Goal: Check status: Check status

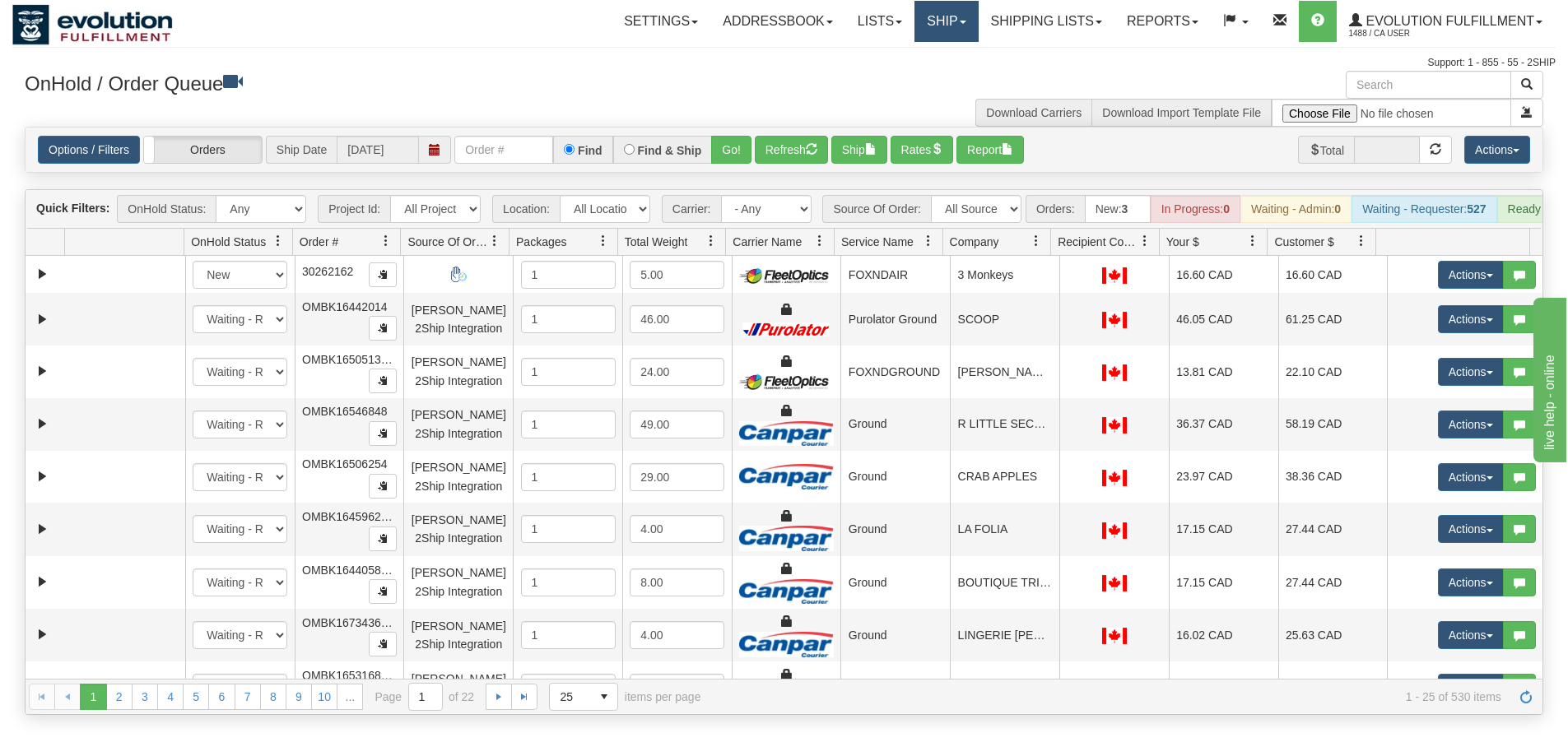
click at [915, 9] on link "Ship" at bounding box center [946, 21] width 64 height 41
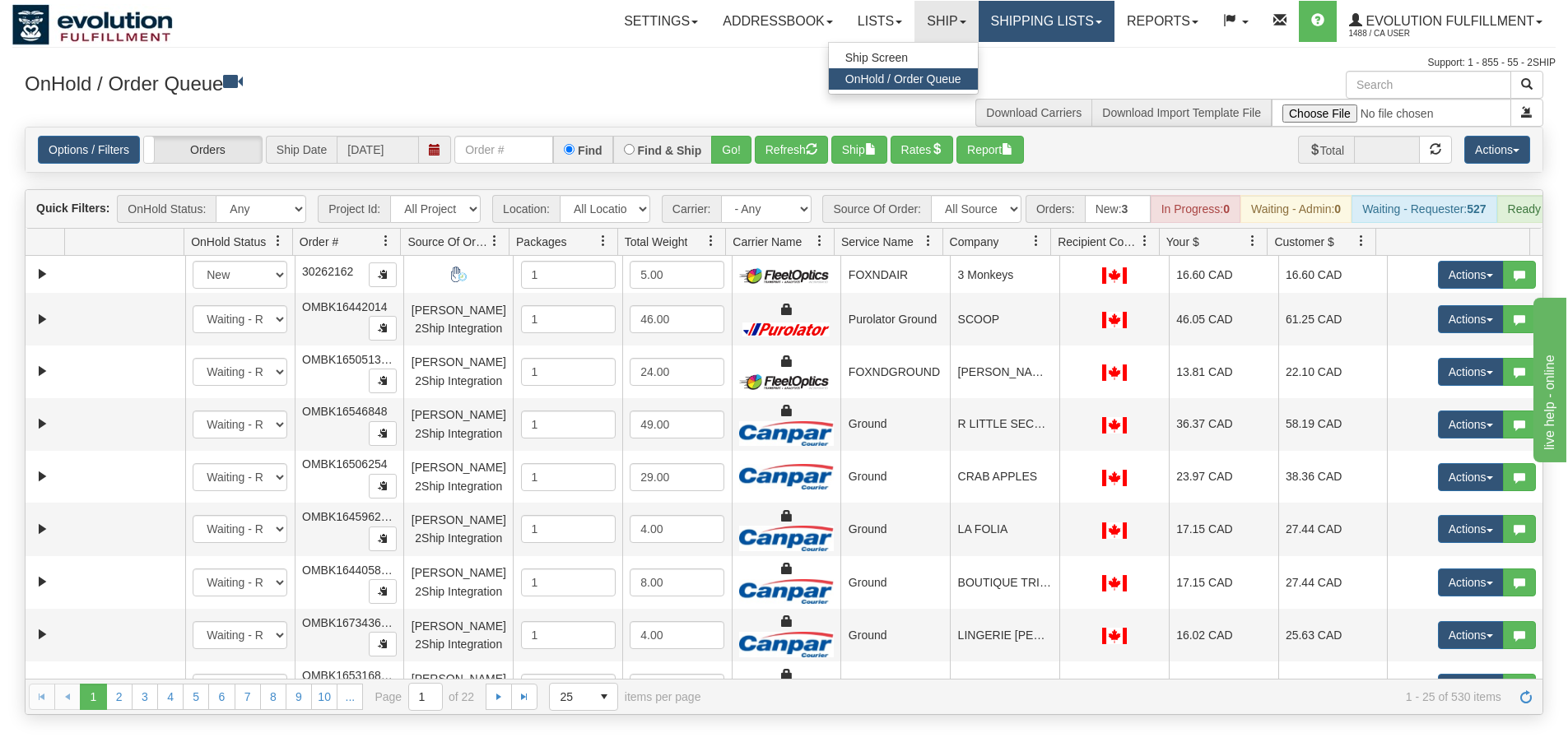
click at [1039, 24] on link "Shipping lists" at bounding box center [1047, 21] width 136 height 41
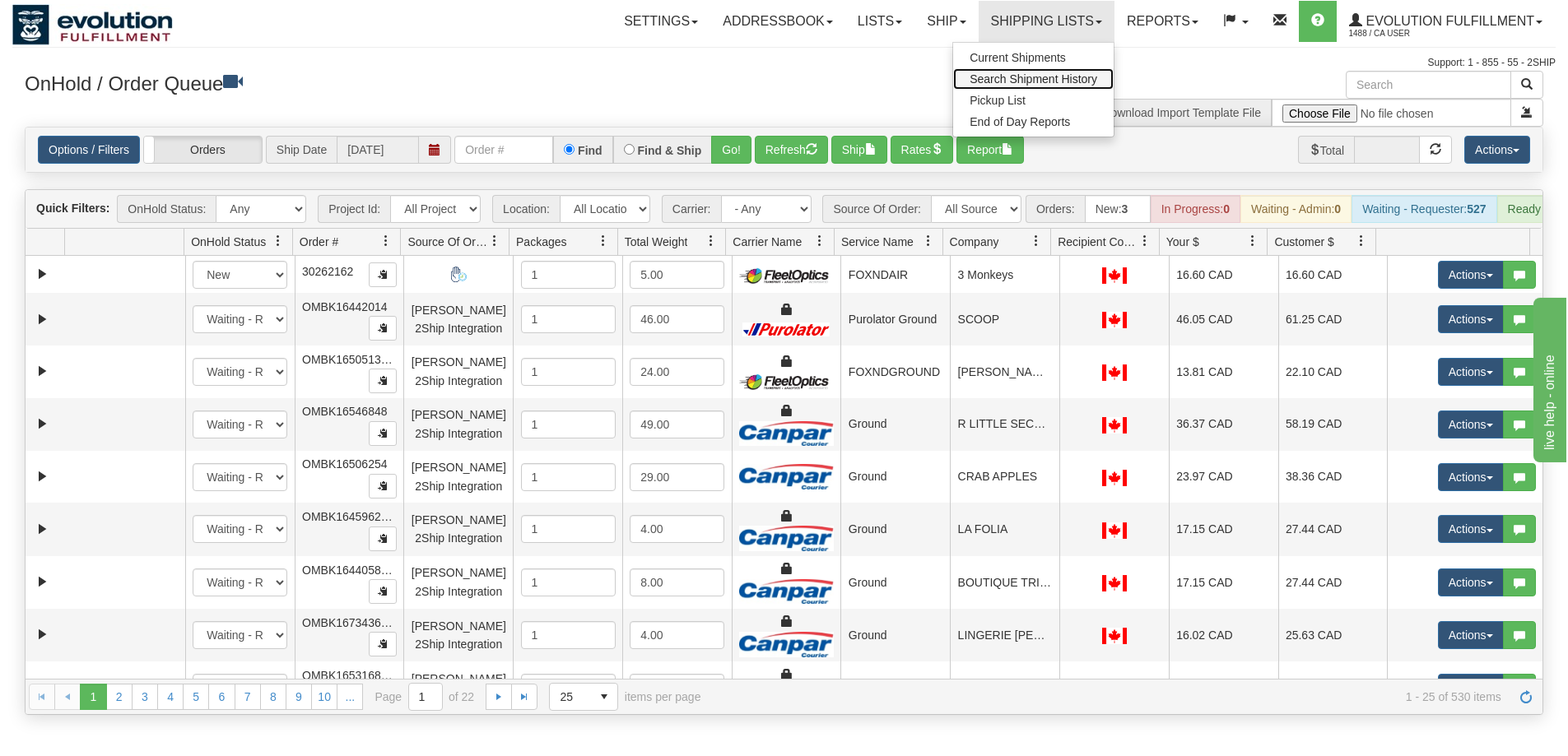
click at [1032, 81] on span "Search Shipment History" at bounding box center [1033, 78] width 127 height 13
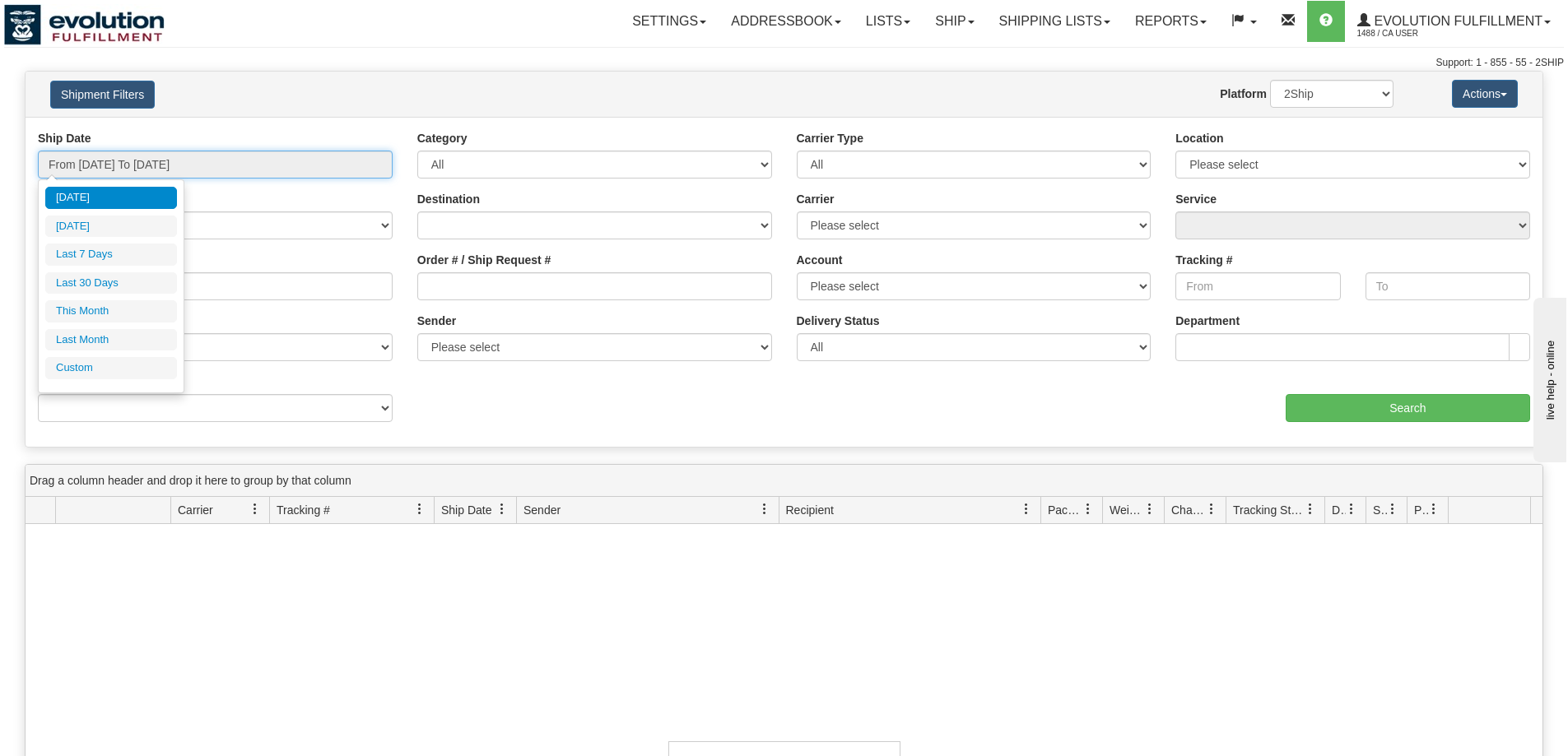
click at [126, 157] on input "From 09/14/2025 To 09/15/2025" at bounding box center [215, 164] width 355 height 28
click at [113, 273] on li "Last 30 Days" at bounding box center [111, 284] width 132 height 22
type input "From 08/17/2025 To 09/15/2025"
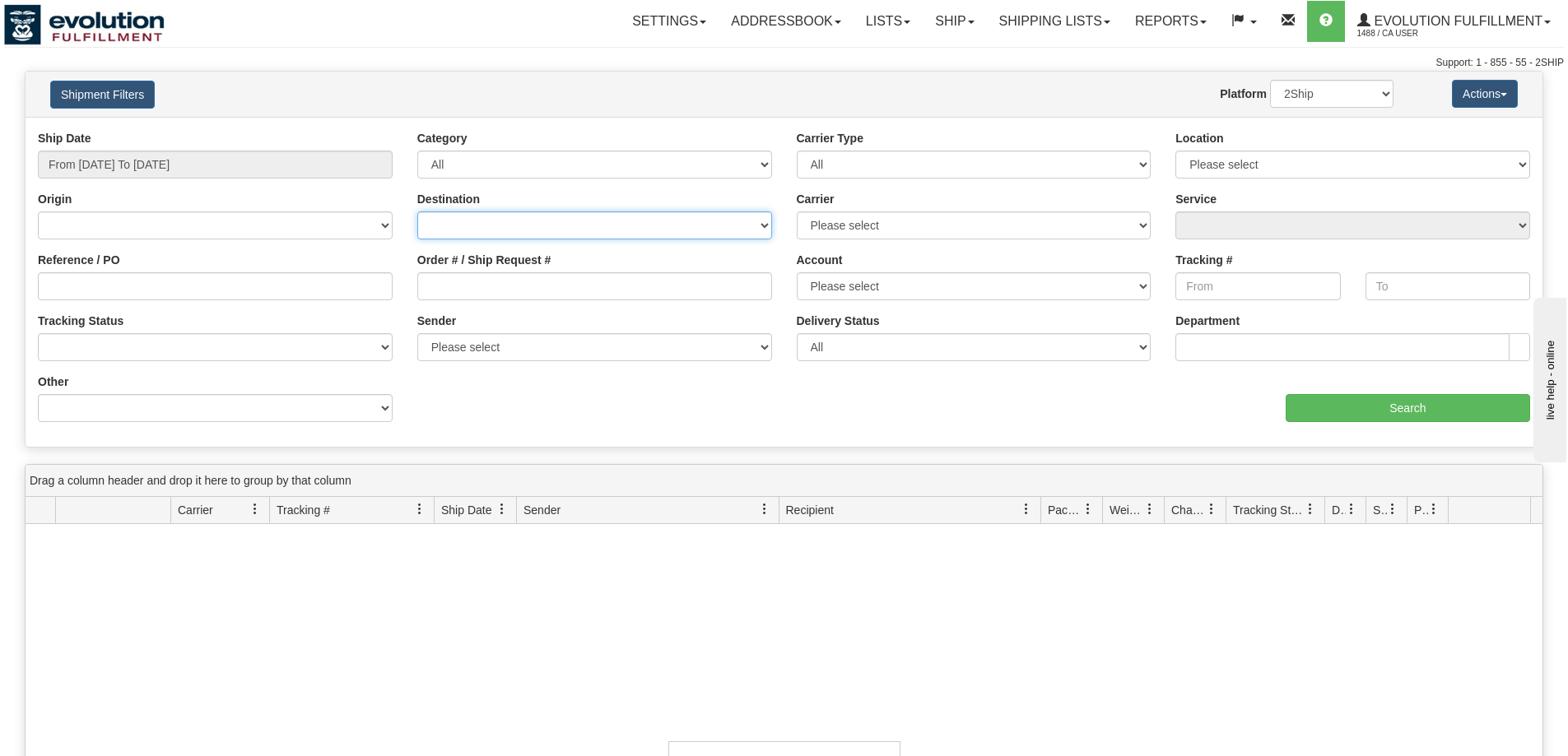
click at [609, 229] on select "Canada United States Mexico Puerto Rico Romania Australia New Zealand SouthAfri…" at bounding box center [595, 225] width 355 height 28
select select "US"
click at [418, 211] on select "Canada United States Mexico Puerto Rico Romania Australia New Zealand SouthAfri…" at bounding box center [595, 225] width 355 height 28
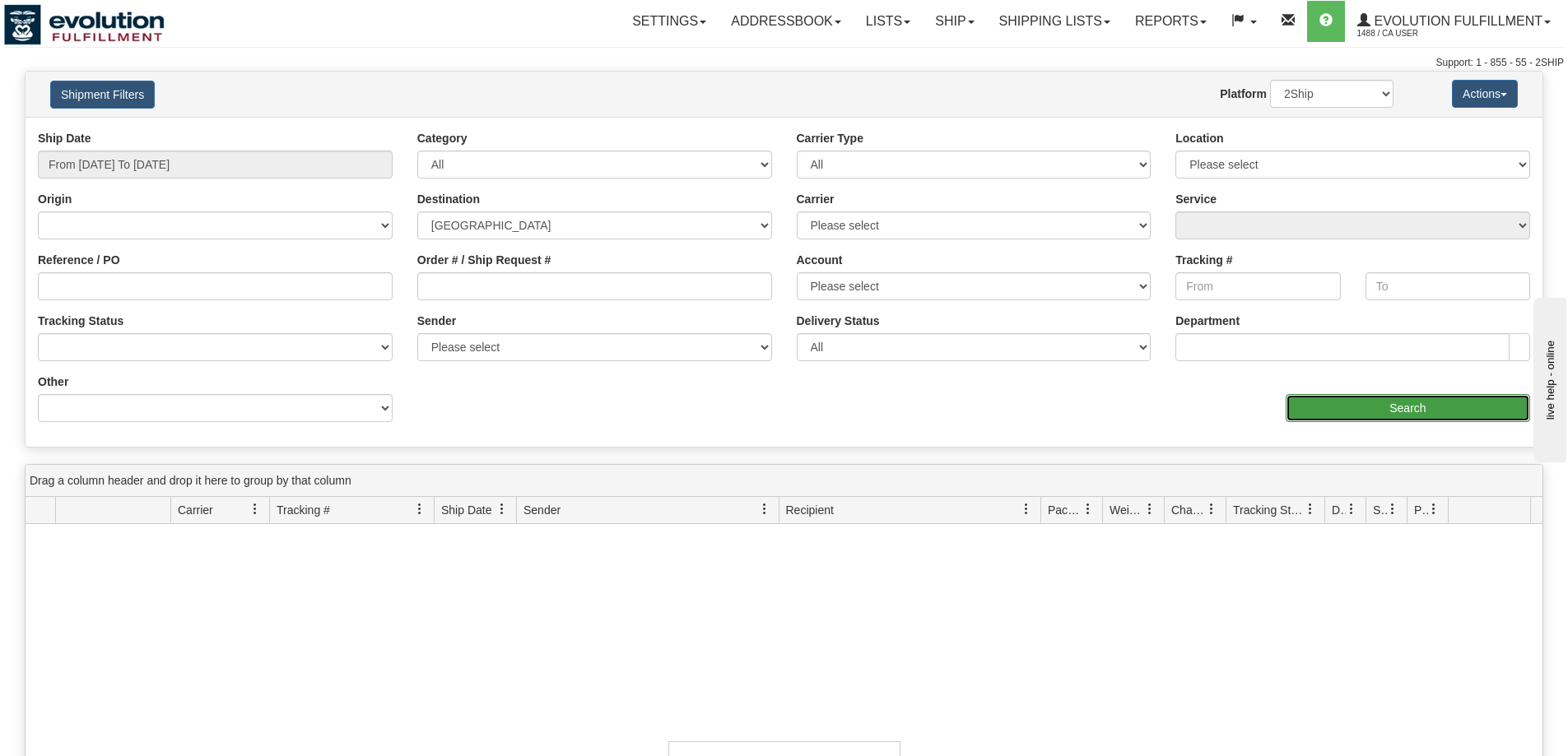
click at [1346, 419] on input "Search" at bounding box center [1408, 408] width 244 height 28
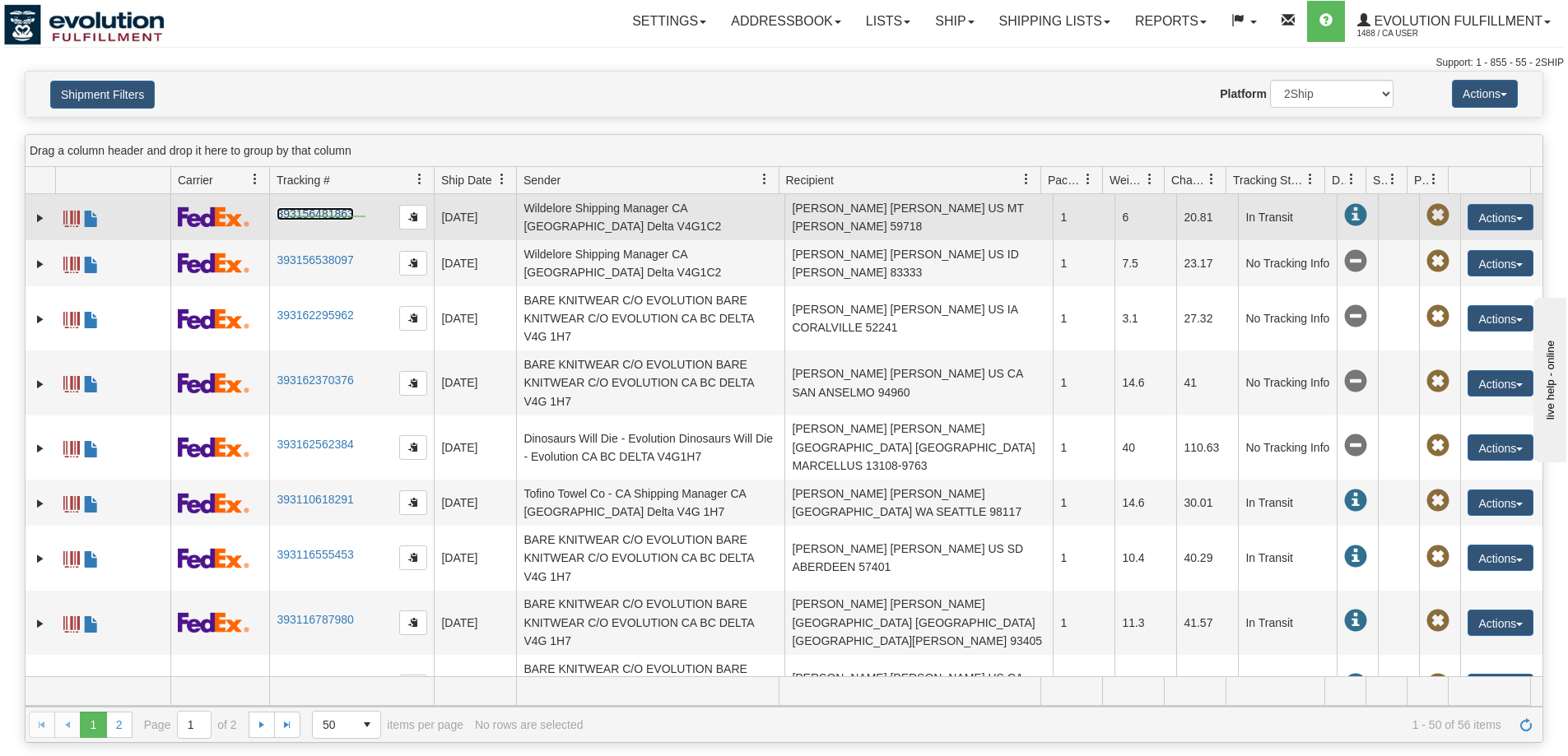
drag, startPoint x: 365, startPoint y: 216, endPoint x: 289, endPoint y: 217, distance: 76.0
click at [289, 217] on td "393156481863" at bounding box center [352, 217] width 165 height 46
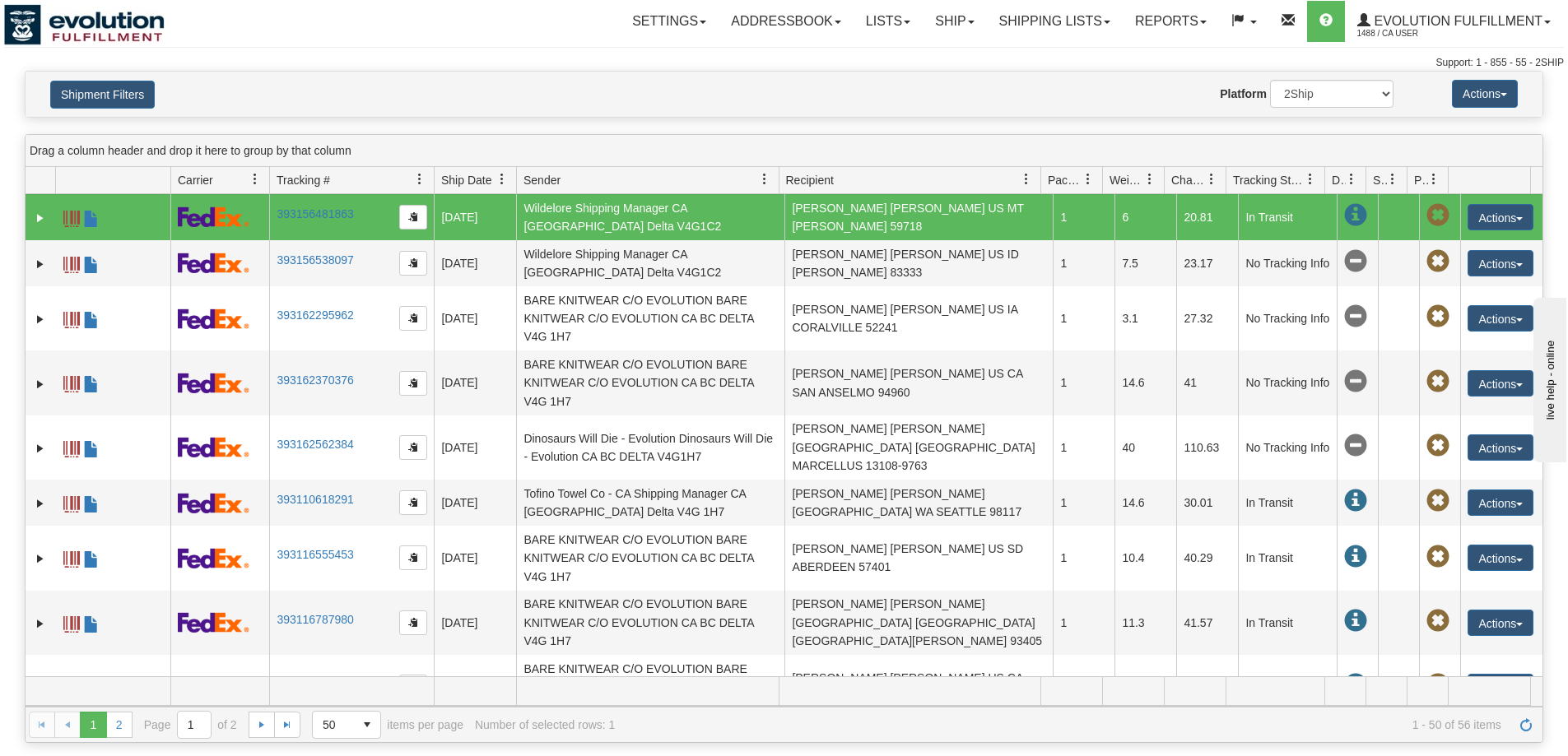
click at [413, 143] on div "Drag a column header and drop it here to group by that column" at bounding box center [784, 150] width 1517 height 32
drag, startPoint x: 358, startPoint y: 214, endPoint x: 302, endPoint y: 211, distance: 56.1
click at [271, 218] on td "393156481863" at bounding box center [352, 217] width 165 height 46
drag, startPoint x: 307, startPoint y: 210, endPoint x: 404, endPoint y: 100, distance: 146.7
click at [404, 100] on div "Website Agent Nothing selected Client User Platform 2Ship Imported" at bounding box center [846, 94] width 1119 height 28
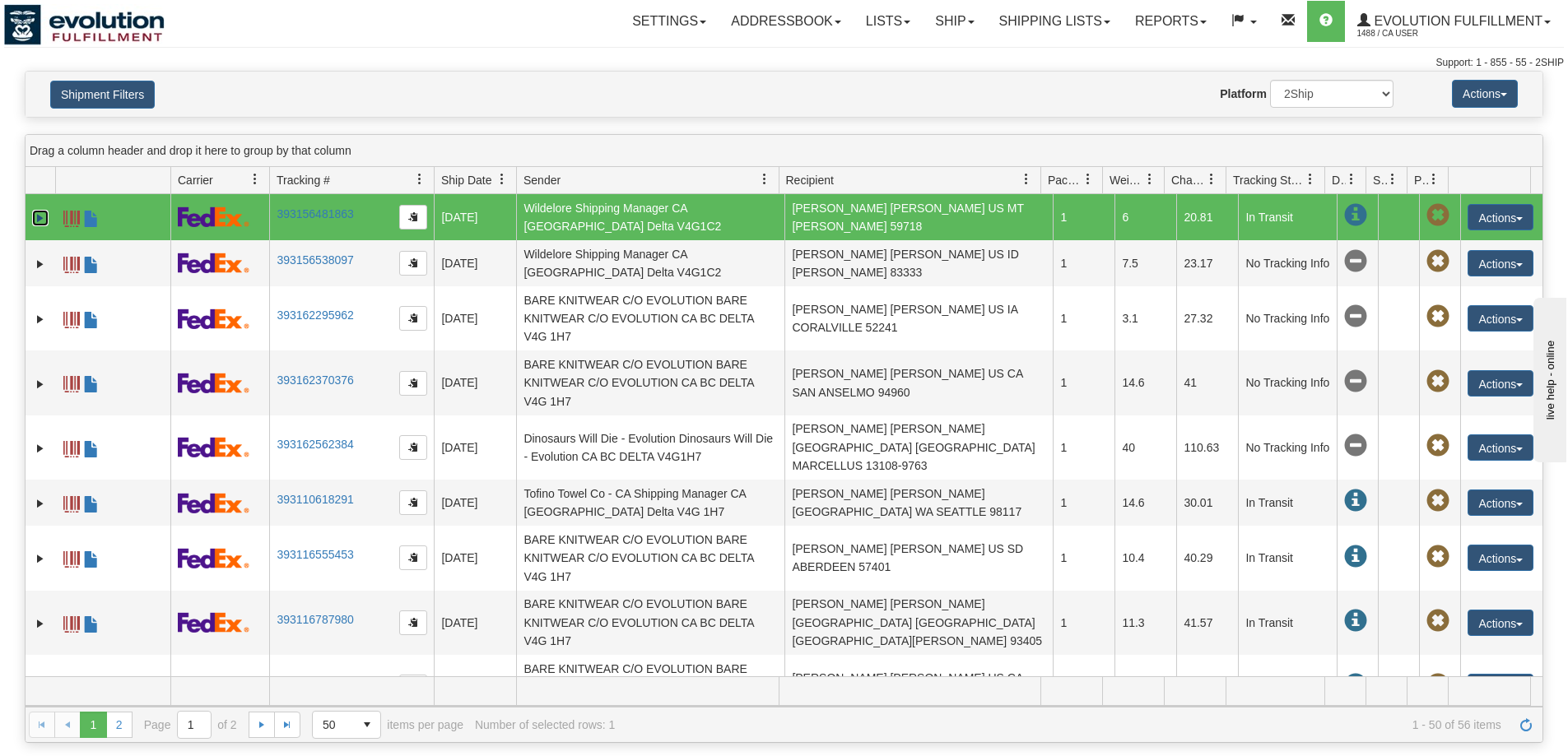
click at [44, 218] on link "Expand" at bounding box center [40, 217] width 16 height 16
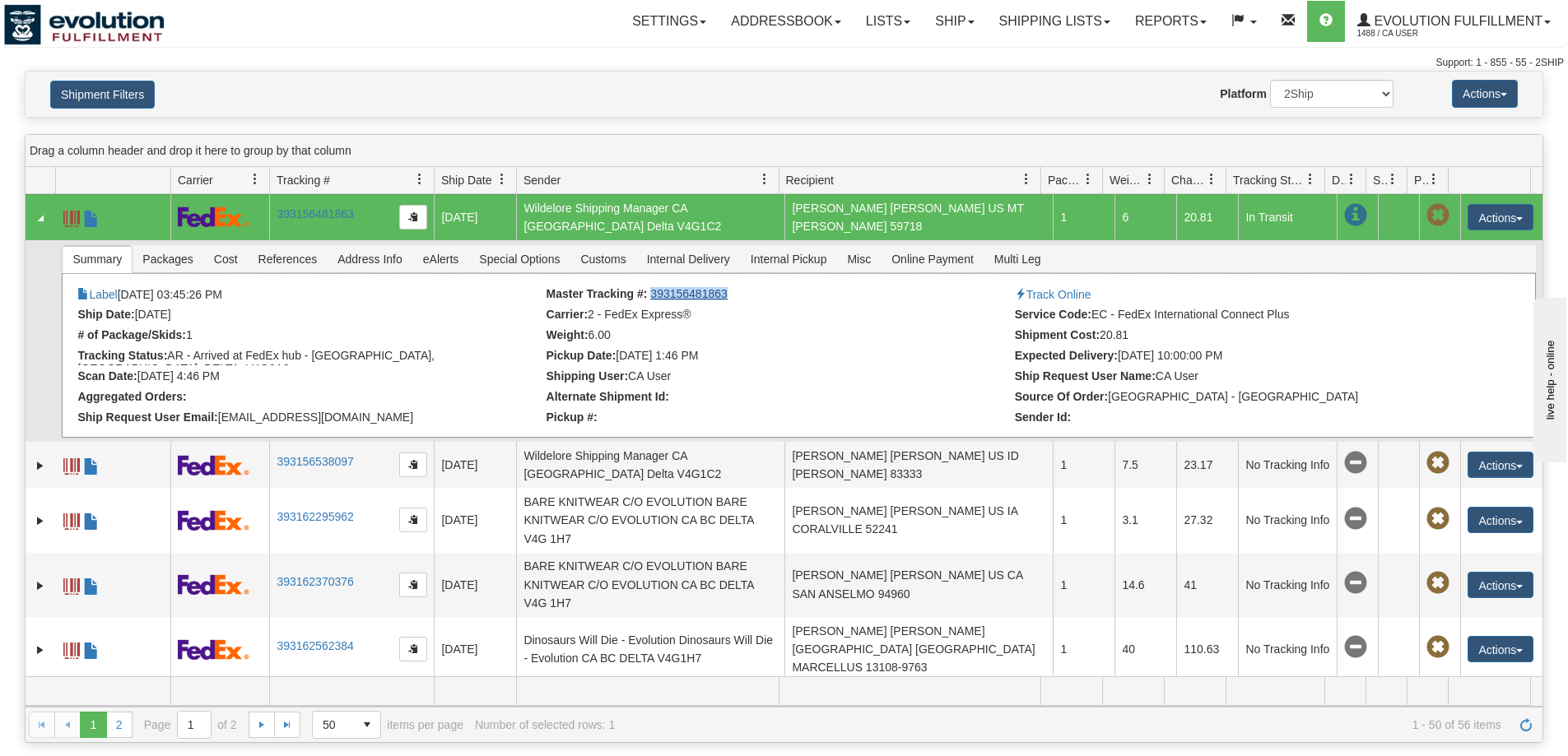
drag, startPoint x: 730, startPoint y: 287, endPoint x: 649, endPoint y: 290, distance: 81.1
click at [649, 290] on li "Master Tracking #: 393156481863" at bounding box center [779, 295] width 464 height 16
copy link "393156481863"
click at [41, 223] on link "Collapse" at bounding box center [40, 217] width 16 height 16
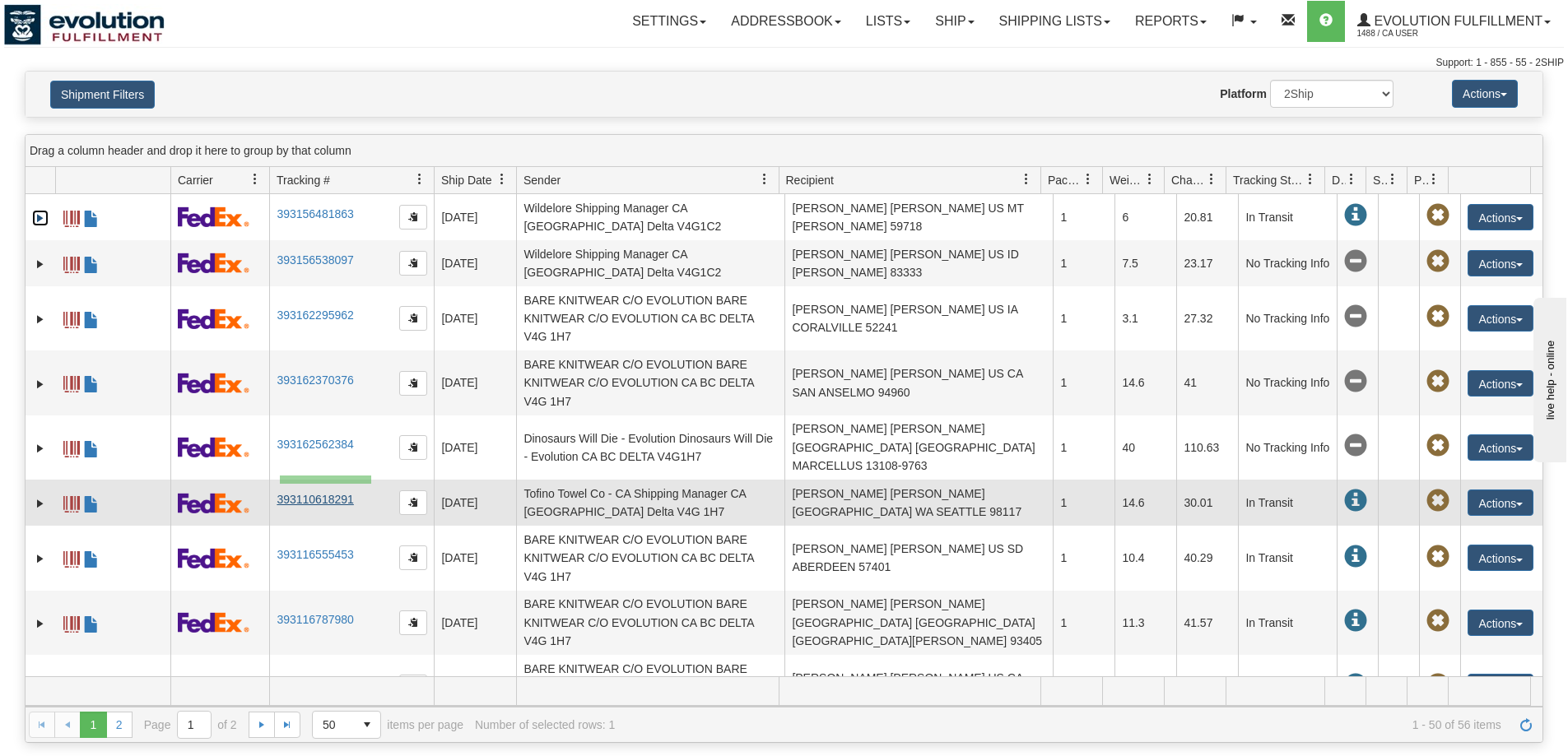
drag, startPoint x: 371, startPoint y: 476, endPoint x: 284, endPoint y: 481, distance: 87.1
click at [279, 484] on td "393110618291" at bounding box center [352, 503] width 165 height 46
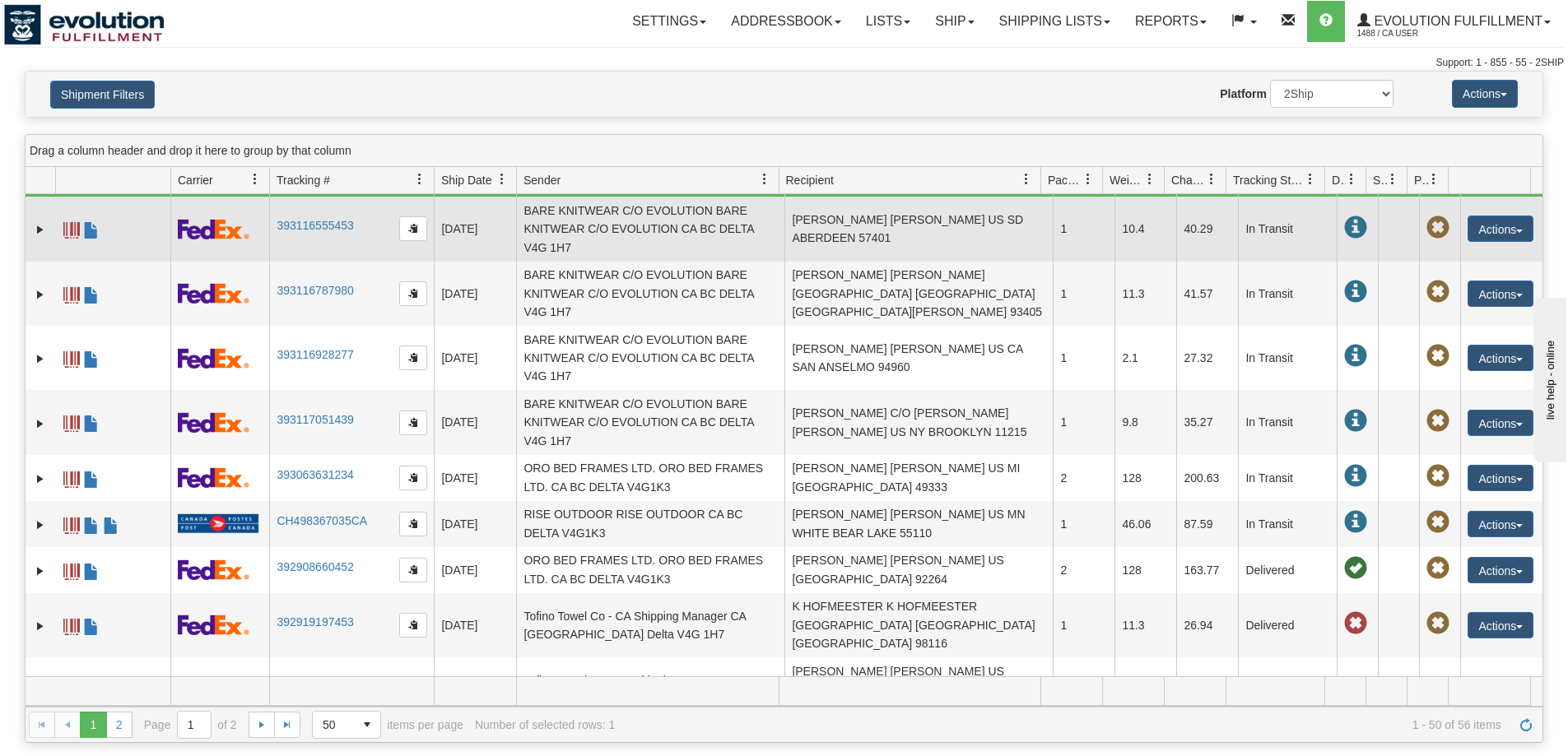
scroll to position [432, 0]
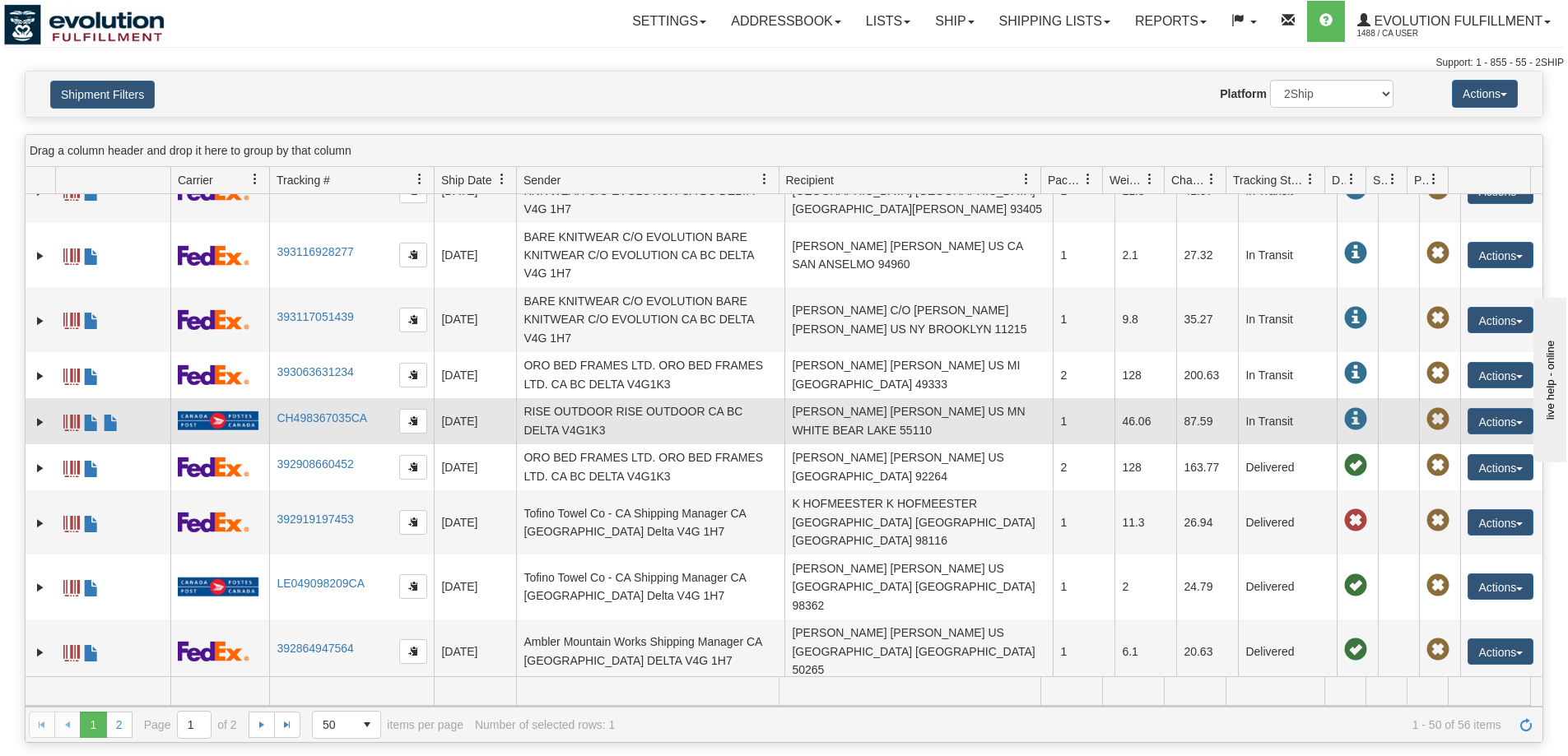
click at [377, 404] on td "CH498367035CA" at bounding box center [352, 422] width 165 height 46
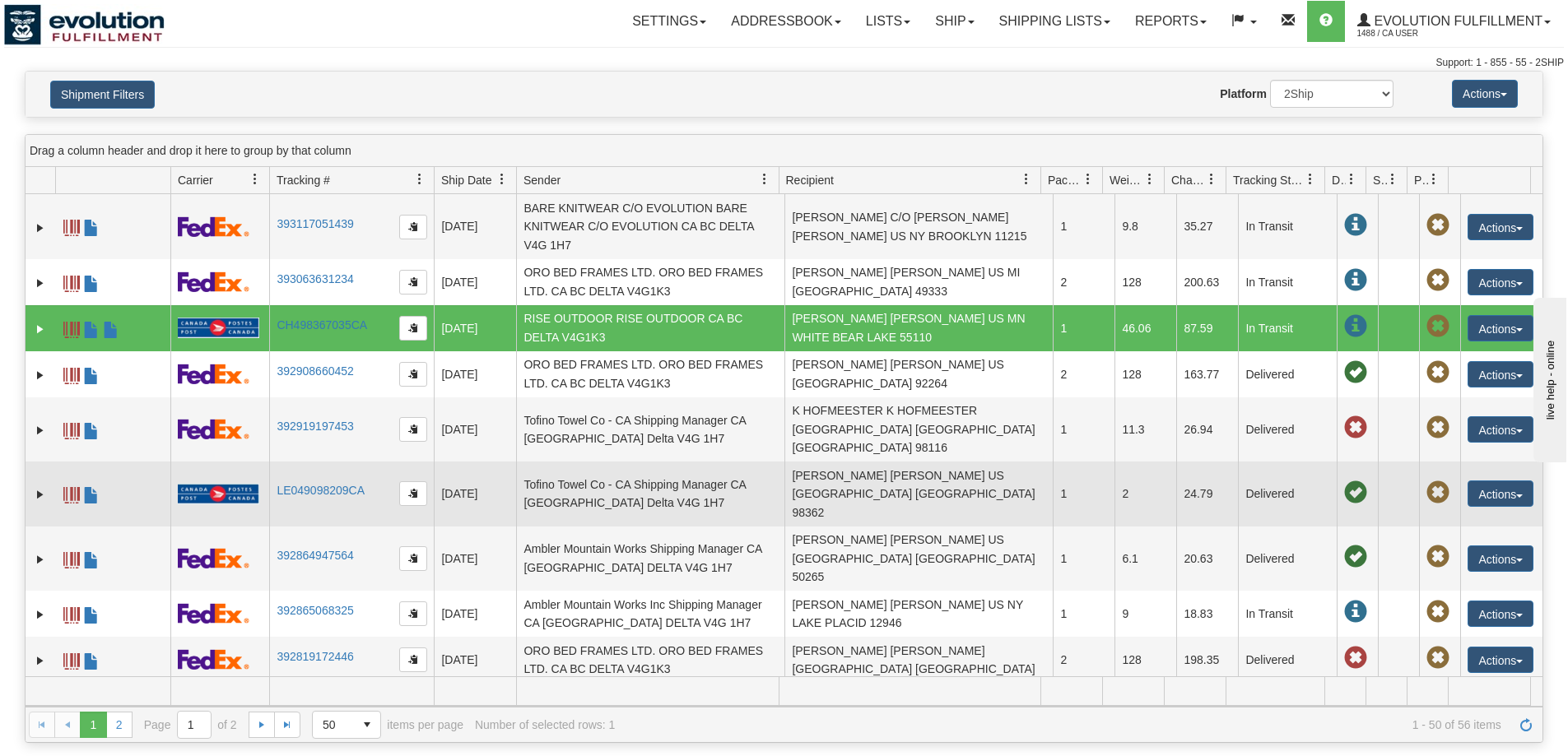
scroll to position [555, 0]
